Goal: Find specific page/section: Find specific page/section

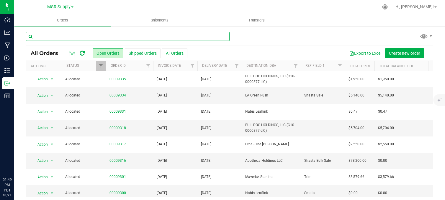
click at [95, 37] on input "text" at bounding box center [127, 36] width 203 height 9
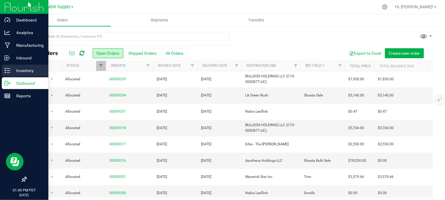
click at [9, 70] on icon at bounding box center [7, 71] width 6 height 6
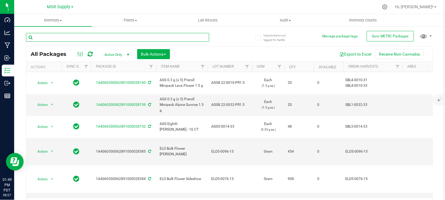
click at [133, 36] on input "text" at bounding box center [117, 37] width 183 height 9
type input "FLIGHT"
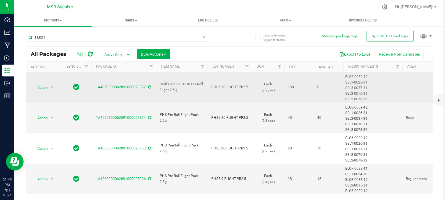
copy span "PHS6.20-FLIGHT-PR2.5"
drag, startPoint x: 249, startPoint y: 87, endPoint x: 208, endPoint y: 90, distance: 40.5
click at [208, 90] on td "PHS6.20-FLIGHT-PR2.5" at bounding box center [230, 87] width 44 height 31
